Goal: Navigation & Orientation: Find specific page/section

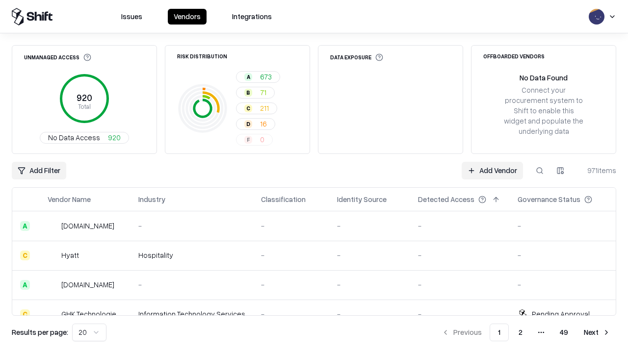
click at [89, 333] on html "Issues Vendors Integrations Unmanaged Access 920 Total No Data Access 920 Risk …" at bounding box center [314, 176] width 628 height 353
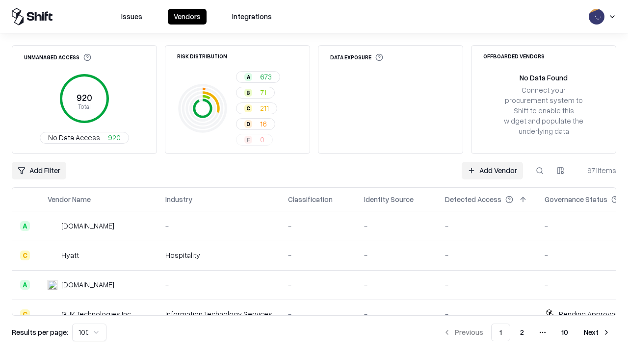
click at [597, 333] on button "Next" at bounding box center [597, 333] width 38 height 18
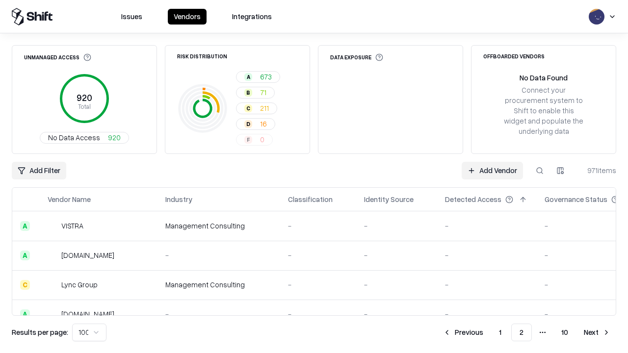
click at [597, 333] on button "Next" at bounding box center [597, 333] width 38 height 18
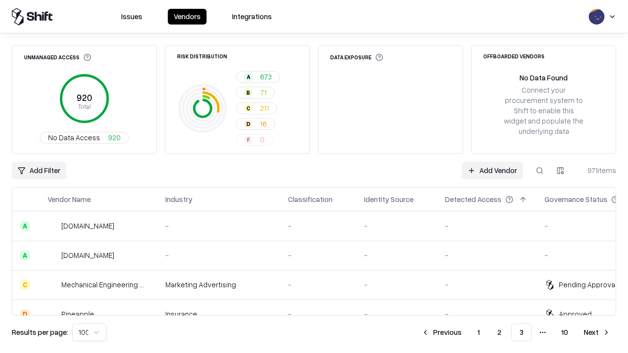
click at [597, 333] on button "Next" at bounding box center [597, 333] width 38 height 18
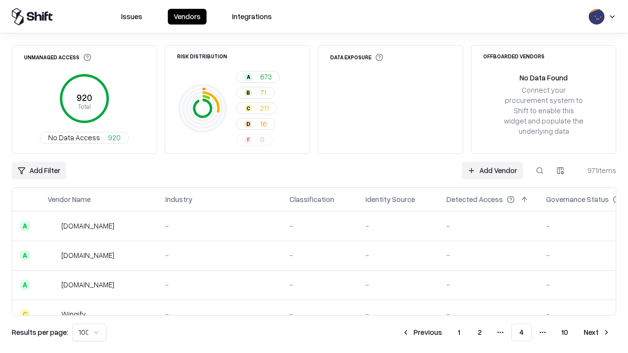
click at [597, 333] on button "Next" at bounding box center [597, 333] width 38 height 18
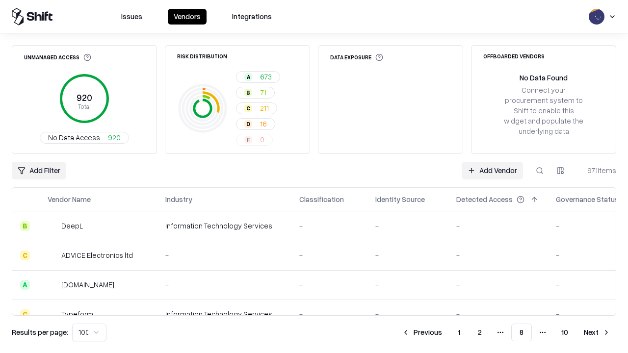
click at [597, 333] on button "Next" at bounding box center [597, 333] width 38 height 18
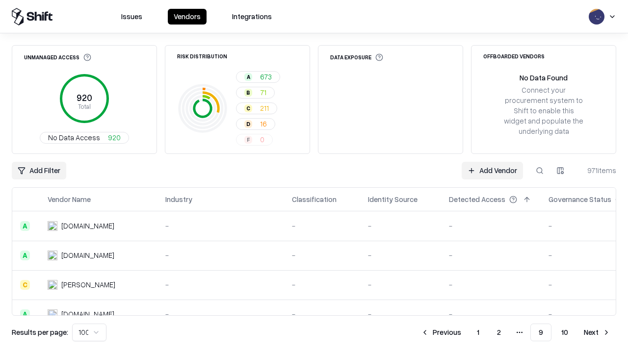
click at [597, 333] on button "Next" at bounding box center [597, 333] width 38 height 18
click at [463, 333] on button "Previous" at bounding box center [463, 333] width 52 height 18
click at [441, 333] on button "Previous" at bounding box center [441, 333] width 52 height 18
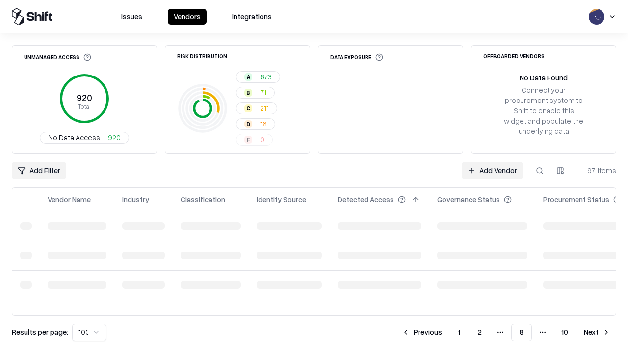
click at [422, 333] on button "Previous" at bounding box center [422, 333] width 52 height 18
